Goal: Task Accomplishment & Management: Manage account settings

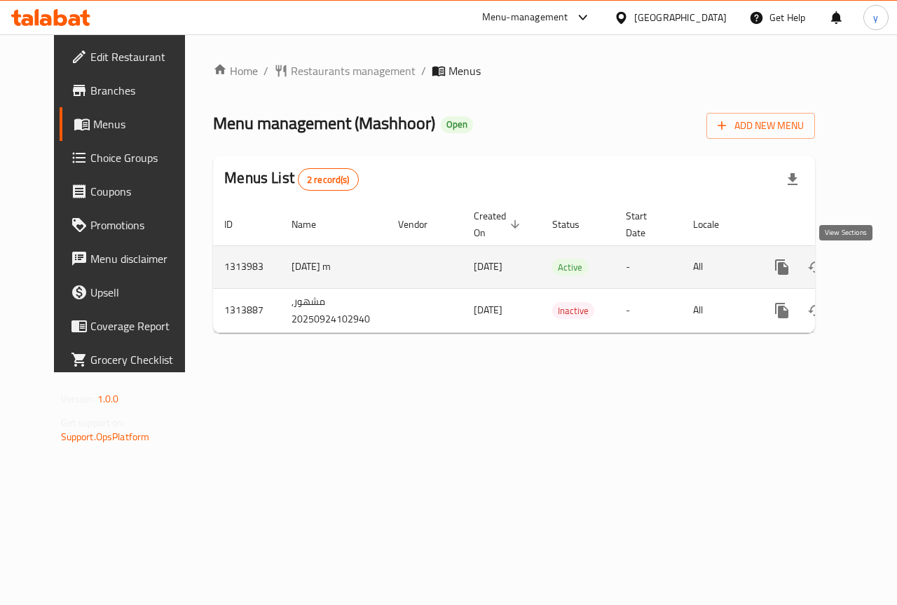
click at [875, 266] on icon "enhanced table" at bounding box center [883, 267] width 17 height 17
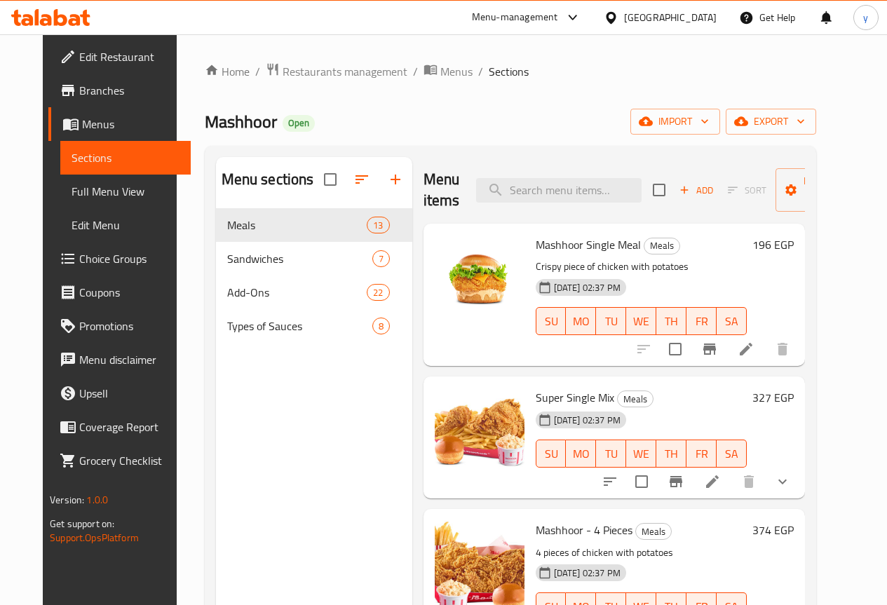
click at [87, 261] on span "Choice Groups" at bounding box center [129, 258] width 100 height 17
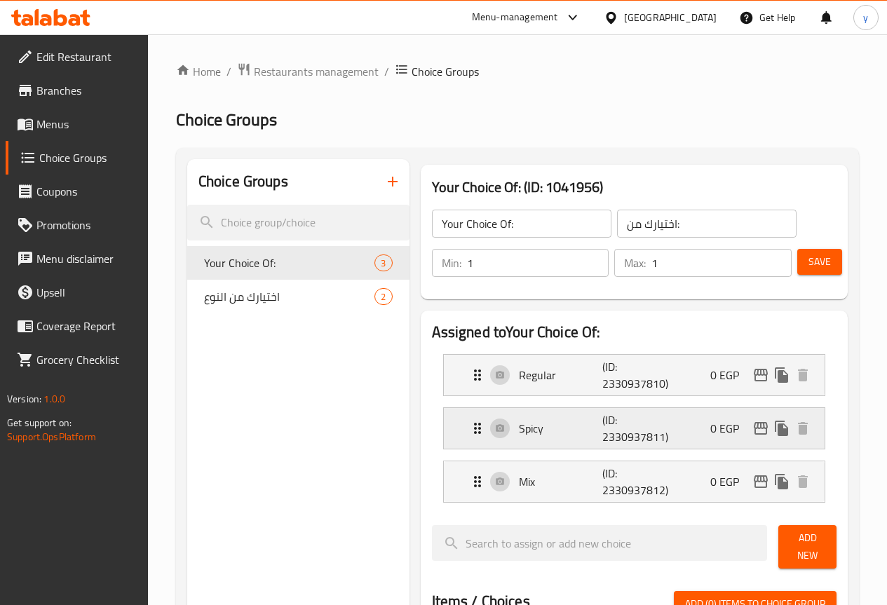
scroll to position [70, 0]
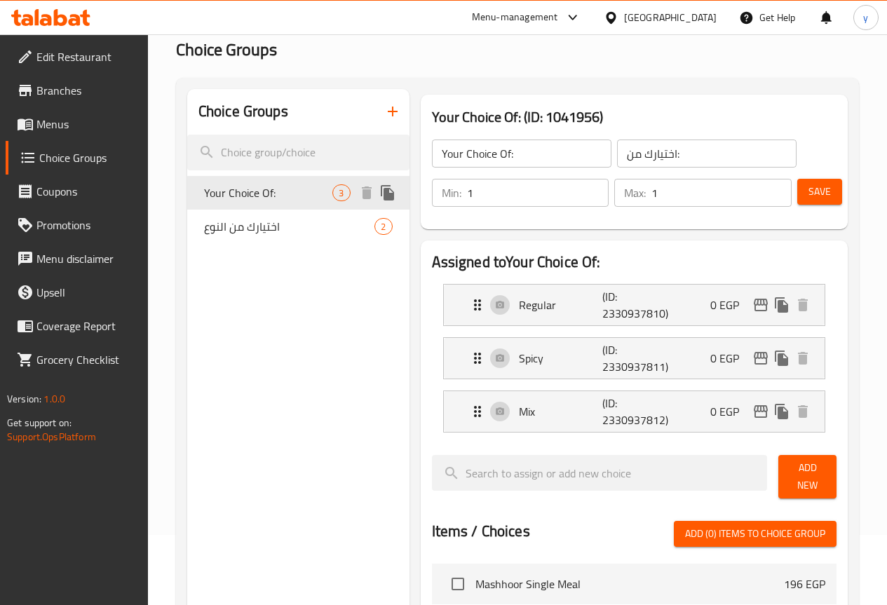
click at [259, 193] on span "Your Choice Of:" at bounding box center [268, 192] width 129 height 17
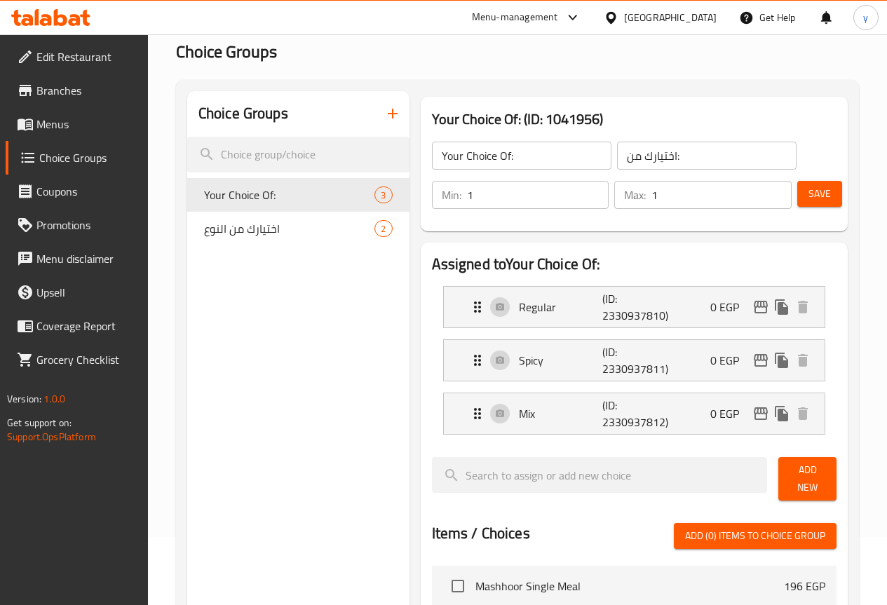
scroll to position [0, 0]
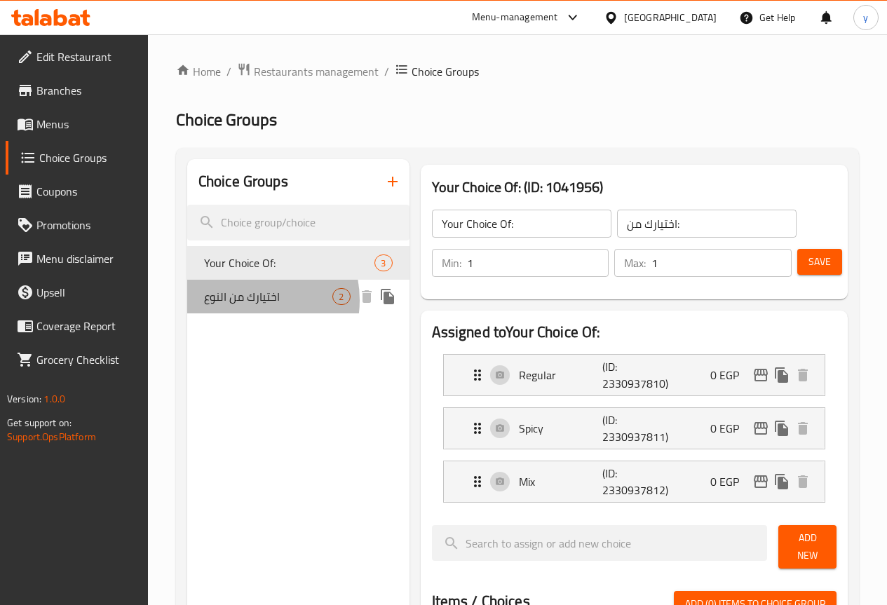
click at [245, 300] on span "اختيارك من النوع" at bounding box center [268, 296] width 129 height 17
type input "اختيارك من النوع"
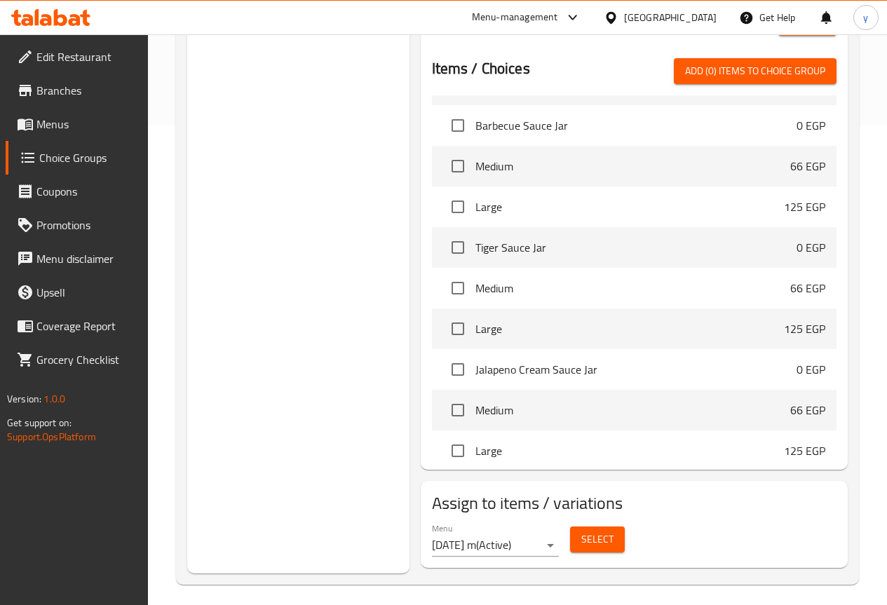
scroll to position [2453, 0]
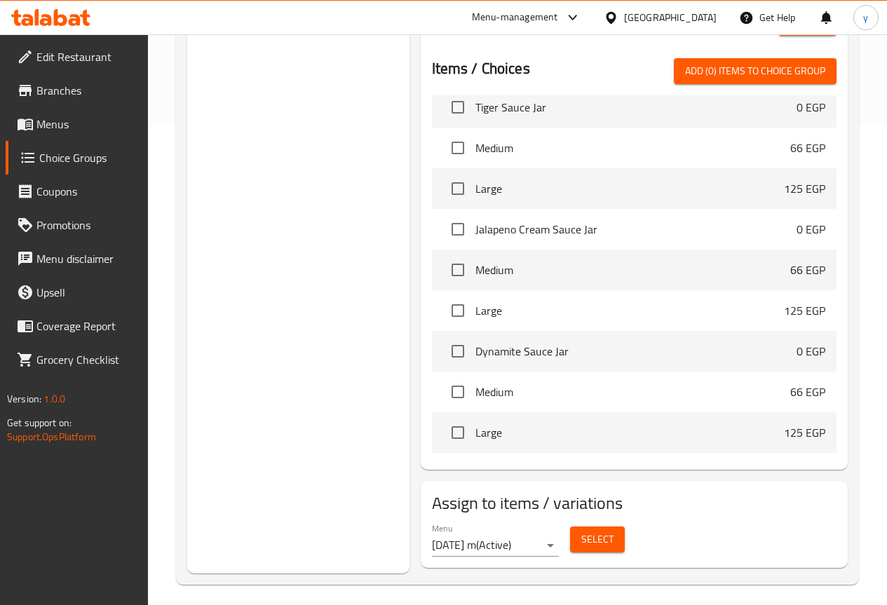
click at [581, 533] on span "Select" at bounding box center [597, 540] width 32 height 18
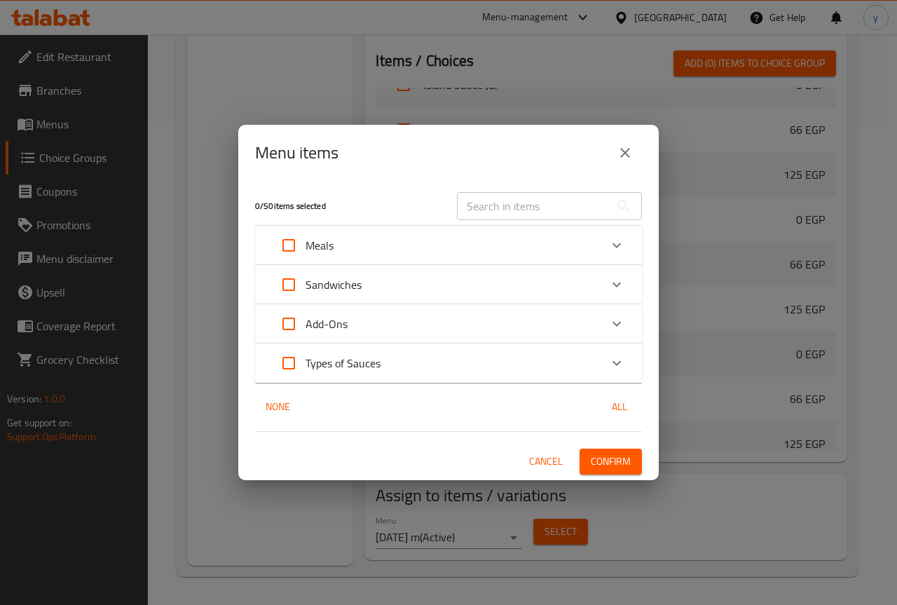
click at [626, 152] on icon "close" at bounding box center [625, 153] width 10 height 10
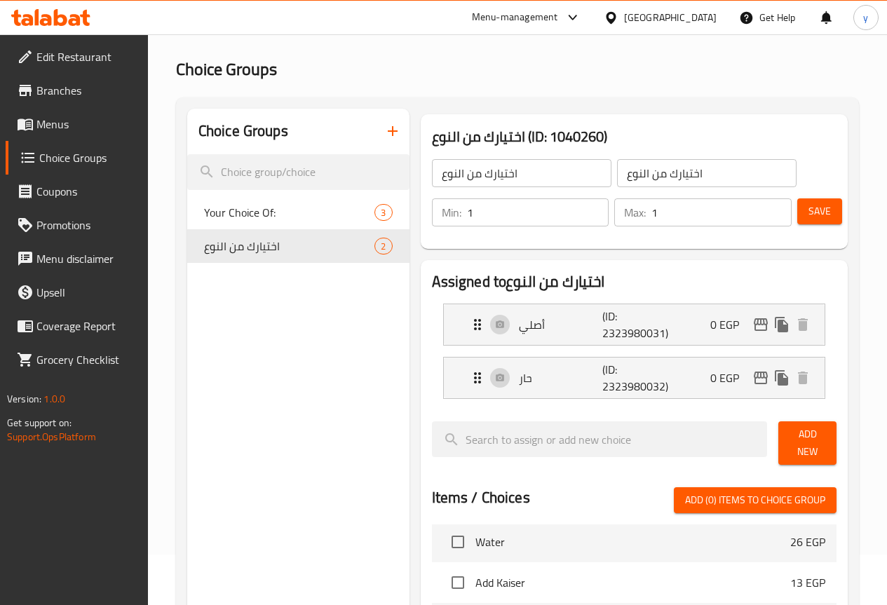
scroll to position [0, 0]
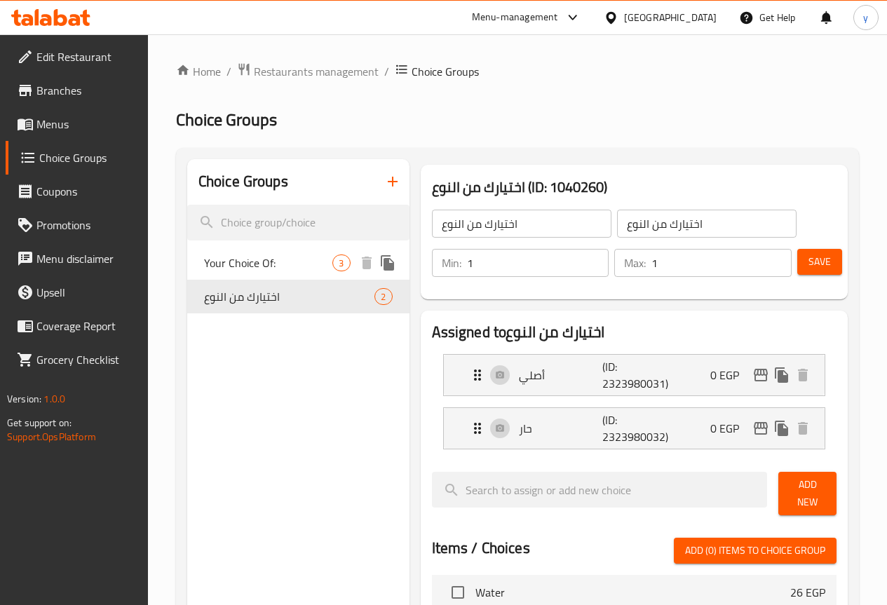
click at [242, 254] on span "Your Choice Of:" at bounding box center [268, 262] width 129 height 17
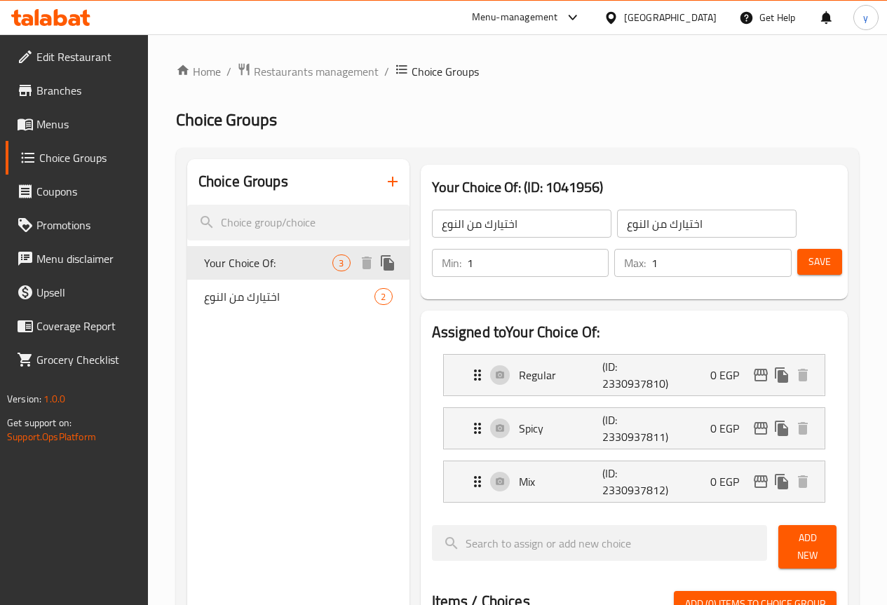
type input "Your Choice Of:"
type input "اختيارك من:"
click at [100, 125] on span "Menus" at bounding box center [86, 124] width 100 height 17
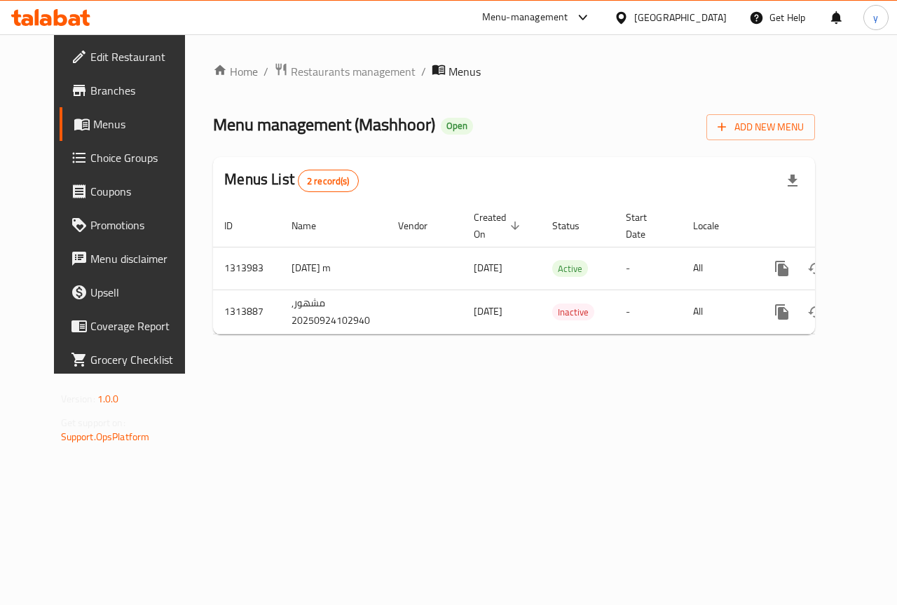
click at [90, 168] on link "Choice Groups" at bounding box center [132, 158] width 144 height 34
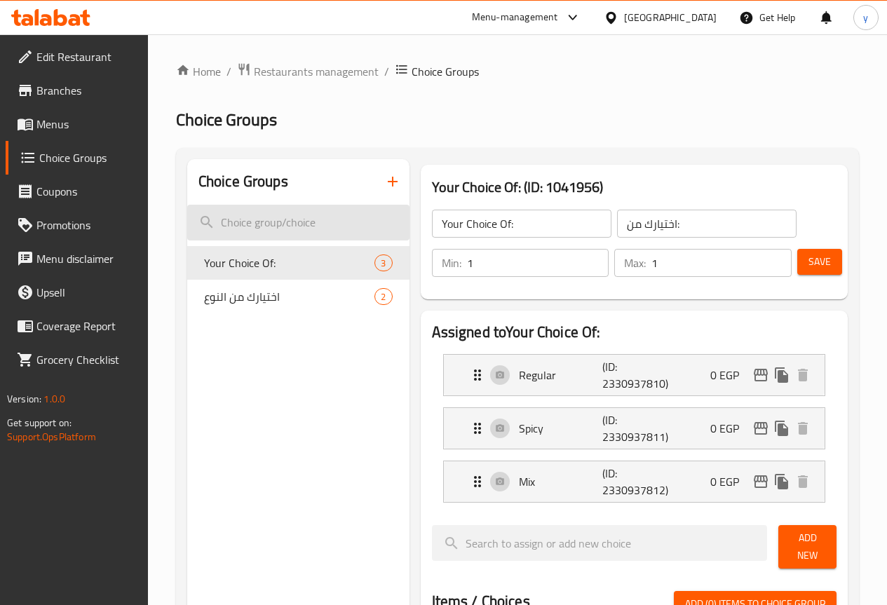
click at [250, 210] on input "search" at bounding box center [298, 223] width 222 height 36
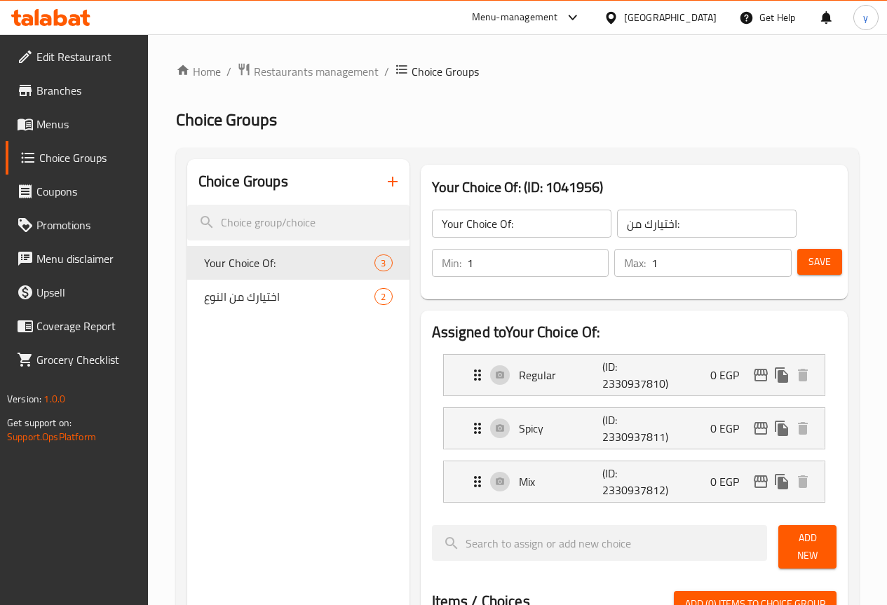
click at [249, 186] on h2 "Choice Groups" at bounding box center [243, 181] width 90 height 21
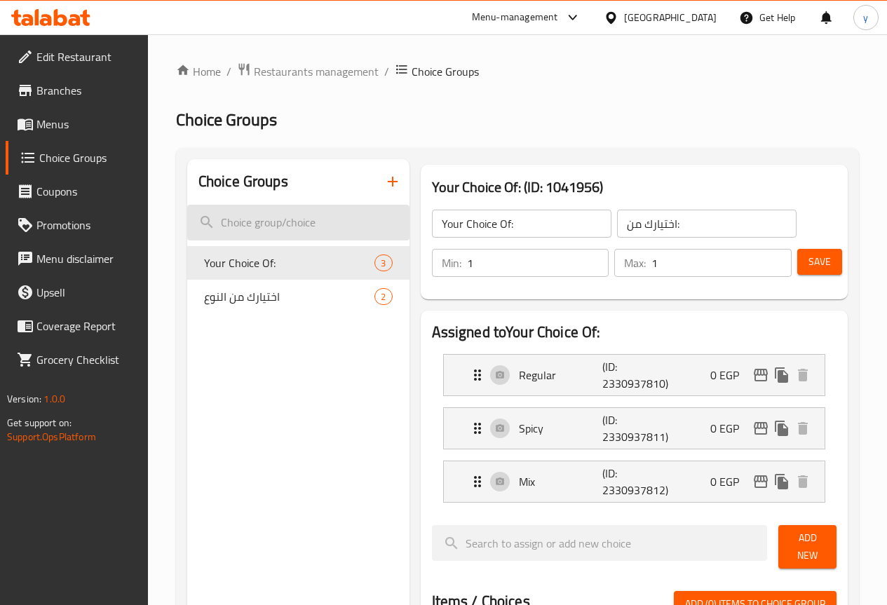
click at [227, 233] on input "search" at bounding box center [298, 223] width 222 height 36
paste input "Your Choice Of Size:"
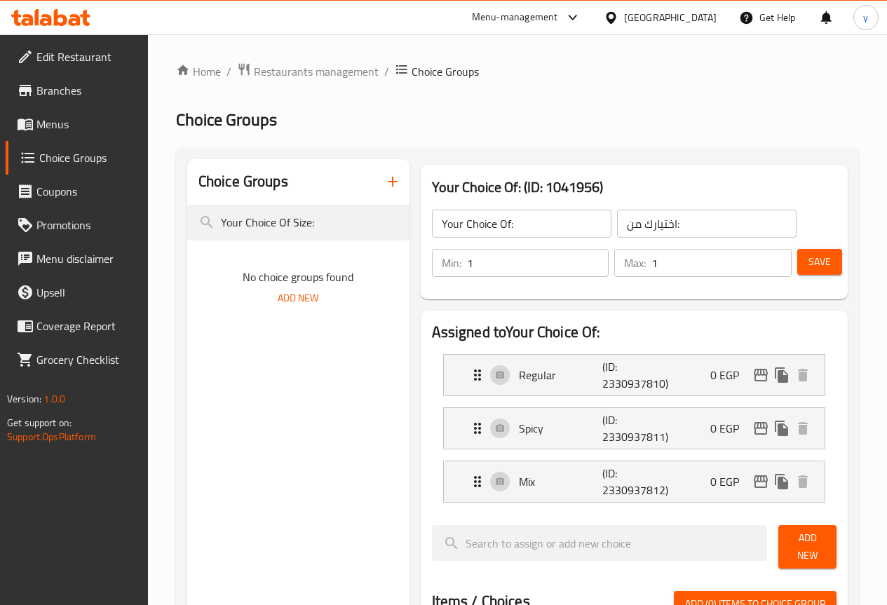
type input "Your Choice Of Size:"
click at [67, 122] on span "Menus" at bounding box center [86, 124] width 100 height 17
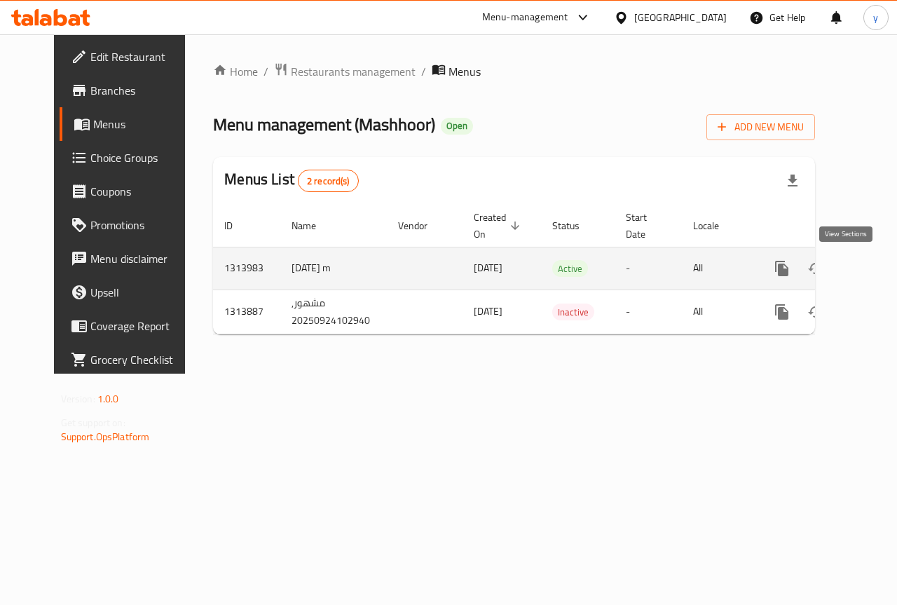
click at [866, 273] on link "enhanced table" at bounding box center [883, 269] width 34 height 34
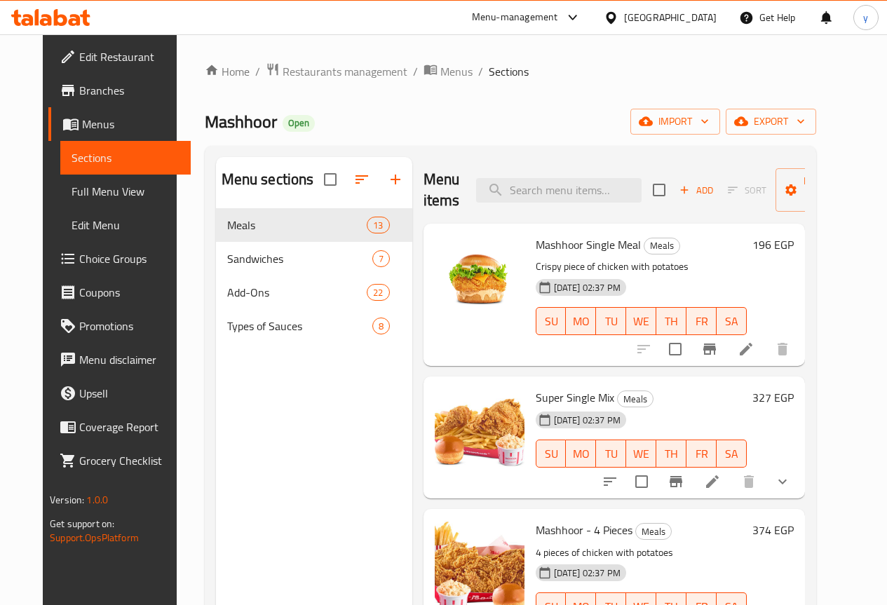
drag, startPoint x: 91, startPoint y: 188, endPoint x: 76, endPoint y: 216, distance: 31.7
click at [91, 188] on span "Full Menu View" at bounding box center [125, 191] width 108 height 17
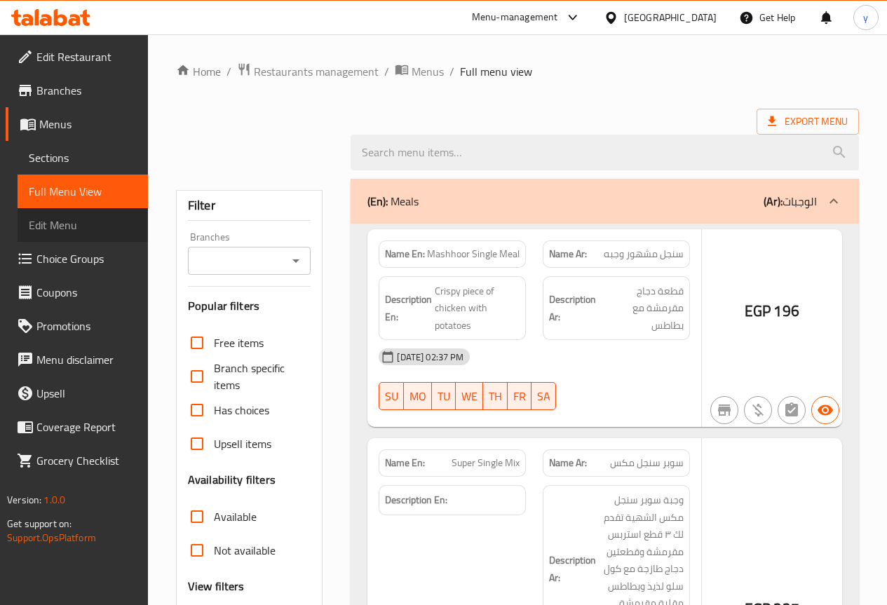
click at [76, 216] on link "Edit Menu" at bounding box center [83, 225] width 130 height 34
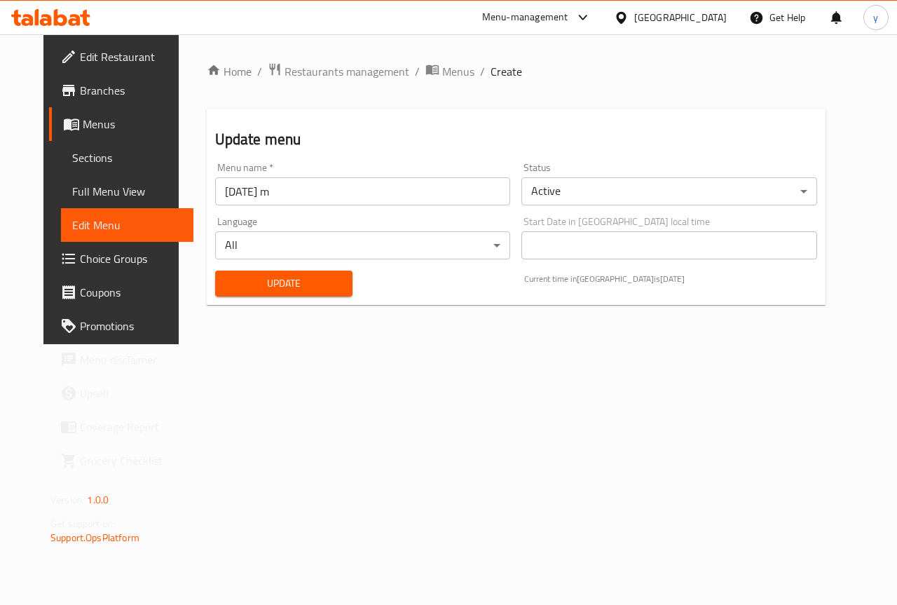
click at [80, 256] on span "Choice Groups" at bounding box center [131, 258] width 102 height 17
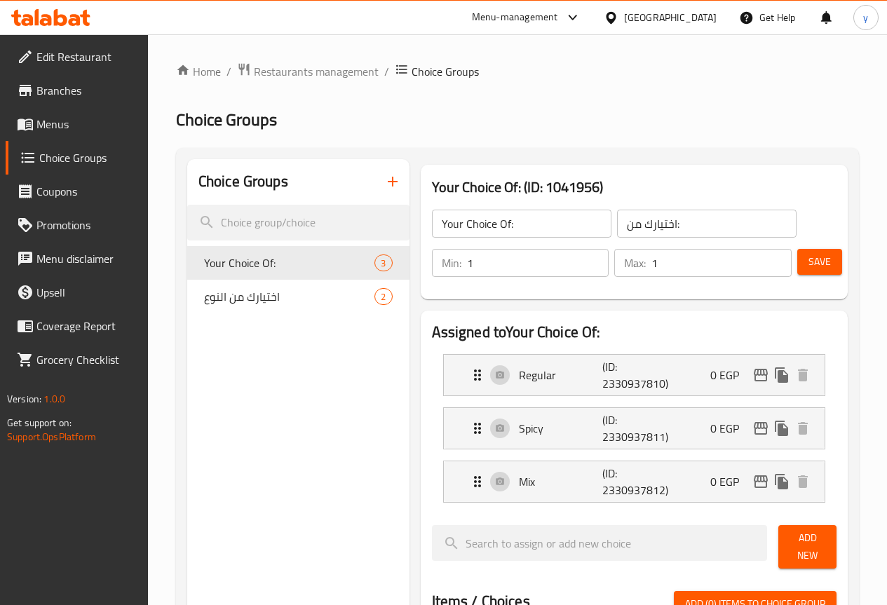
click at [74, 198] on span "Coupons" at bounding box center [86, 191] width 100 height 17
click at [79, 161] on span "Choice Groups" at bounding box center [87, 157] width 97 height 17
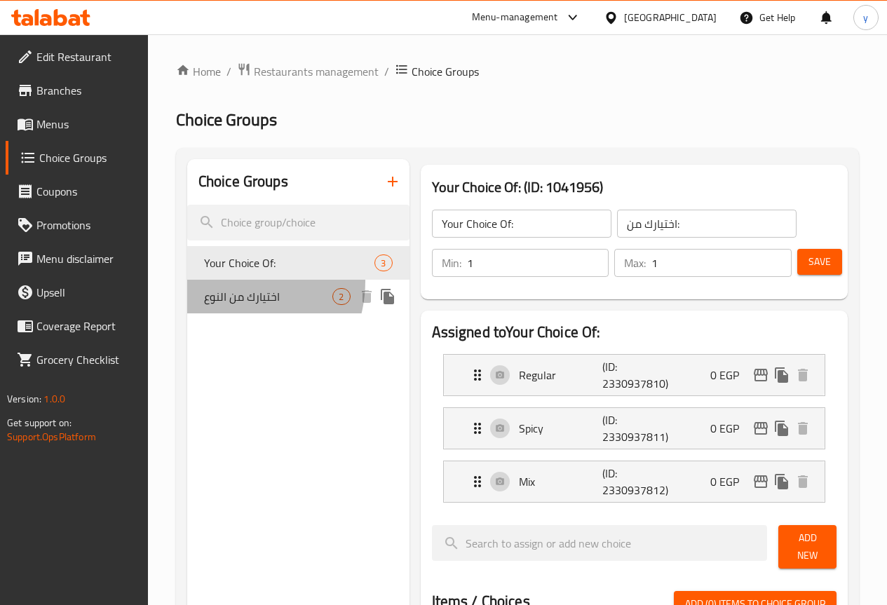
click at [226, 281] on div "اختيارك من النوع 2" at bounding box center [298, 297] width 222 height 34
type input "اختيارك من النوع"
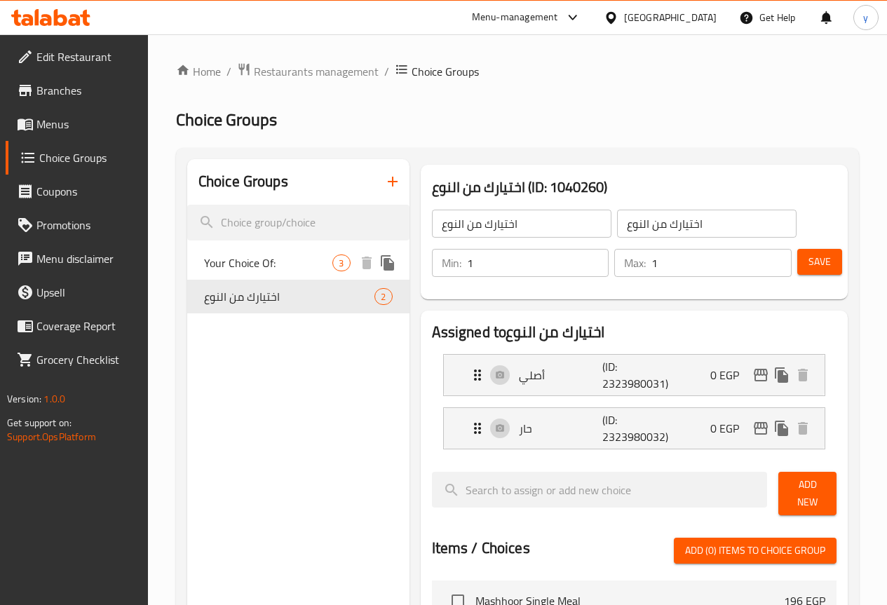
click at [226, 259] on span "Your Choice Of:" at bounding box center [268, 262] width 129 height 17
type input "Your Choice Of:"
type input "اختيارك من:"
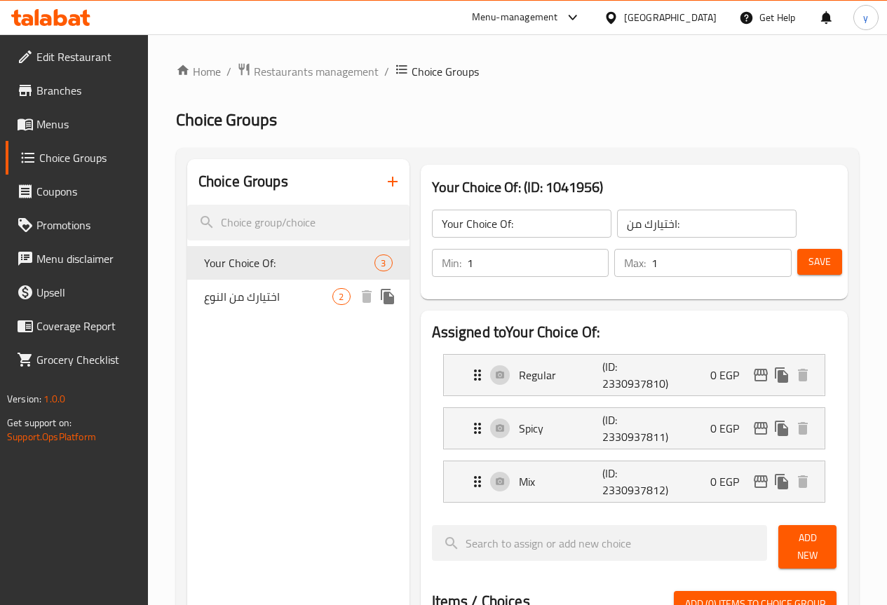
drag, startPoint x: 230, startPoint y: 296, endPoint x: 233, endPoint y: 280, distance: 15.7
click at [230, 296] on span "اختيارك من النوع" at bounding box center [268, 296] width 129 height 17
type input "اختيارك من النوع"
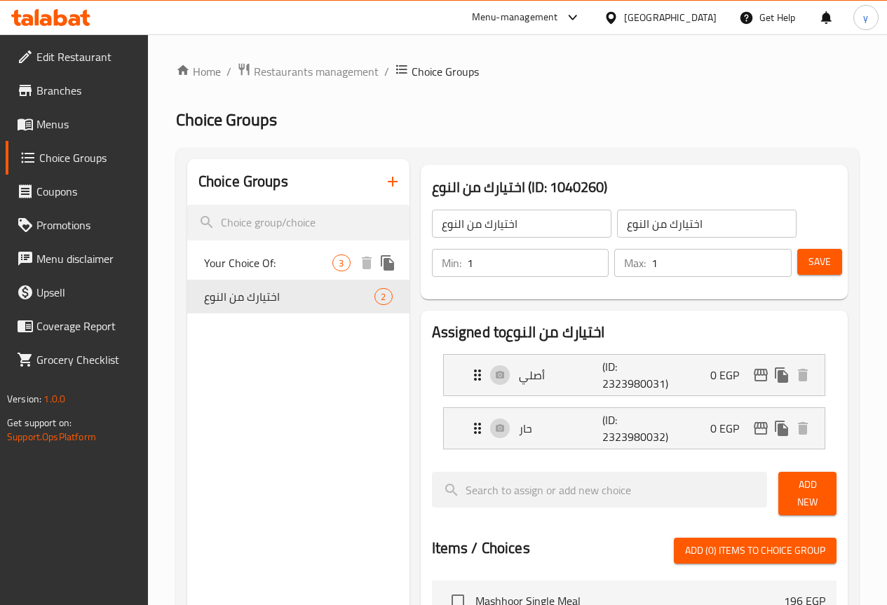
click at [233, 264] on span "Your Choice Of:" at bounding box center [268, 262] width 129 height 17
type input "Your Choice Of:"
type input "اختيارك من:"
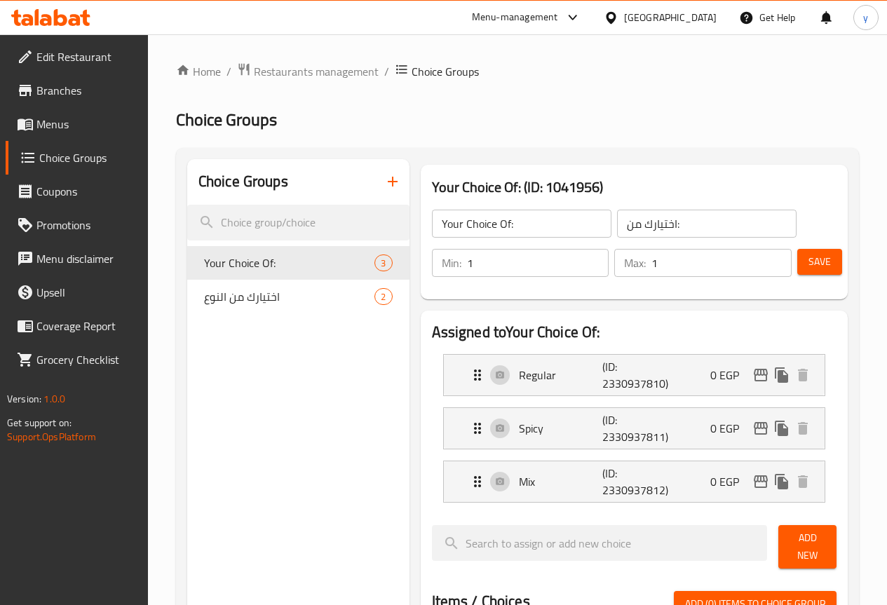
click at [411, 76] on span "Choice Groups" at bounding box center [444, 71] width 67 height 17
click at [428, 69] on span "Choice Groups" at bounding box center [444, 71] width 67 height 17
click at [413, 72] on span "Choice Groups" at bounding box center [444, 71] width 67 height 17
click at [271, 75] on span "Restaurants management" at bounding box center [316, 71] width 125 height 17
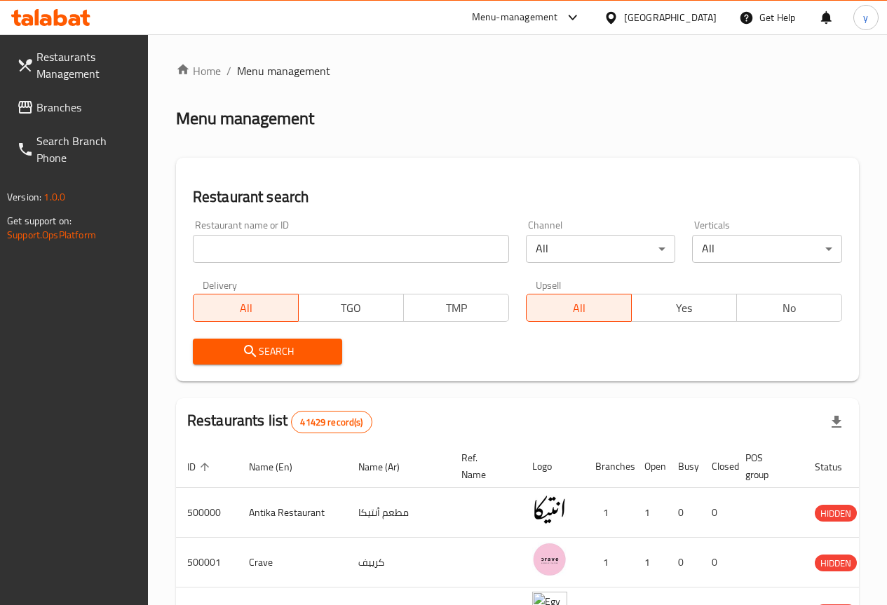
click at [71, 95] on link "Branches" at bounding box center [77, 107] width 142 height 34
